Goal: Task Accomplishment & Management: Complete application form

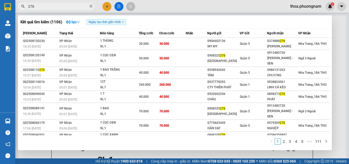
click at [91, 6] on icon "close-circle" at bounding box center [90, 6] width 3 height 3
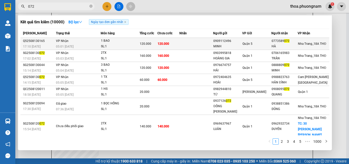
type input "072"
click at [179, 42] on td "120.000" at bounding box center [168, 44] width 22 height 12
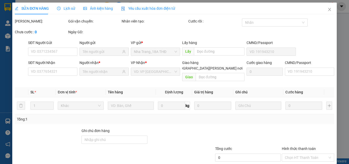
type input "0909112496"
type input "MINH"
type input "0773589072"
type input "HÀ"
type input "120.000"
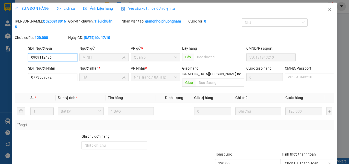
scroll to position [26, 0]
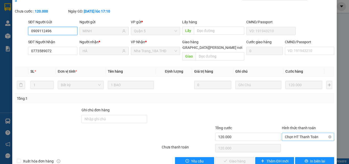
click at [305, 133] on span "Chọn HT Thanh Toán" at bounding box center [308, 137] width 46 height 8
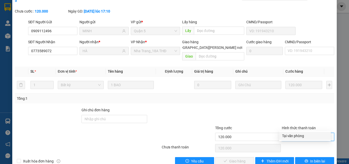
click at [299, 135] on div "Tại văn phòng" at bounding box center [305, 136] width 46 height 6
type input "0"
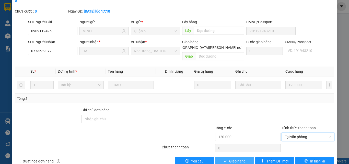
click at [232, 158] on span "Giao hàng" at bounding box center [237, 161] width 16 height 6
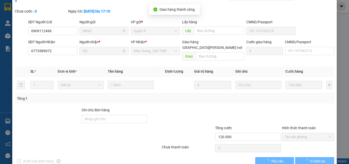
scroll to position [0, 0]
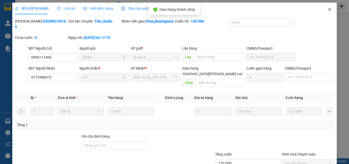
click at [327, 8] on icon "close" at bounding box center [329, 9] width 4 height 4
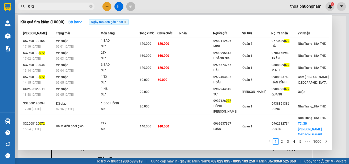
click at [72, 6] on input "072" at bounding box center [58, 7] width 60 height 6
